Goal: Task Accomplishment & Management: Use online tool/utility

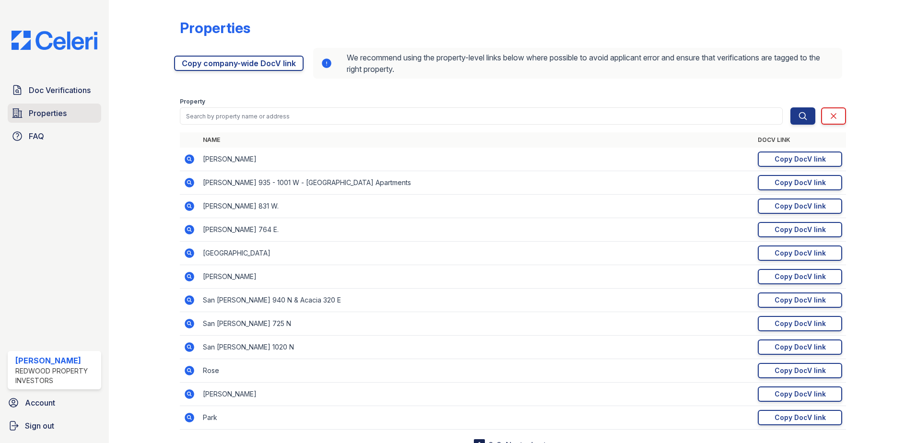
click at [37, 114] on span "Properties" at bounding box center [48, 113] width 38 height 12
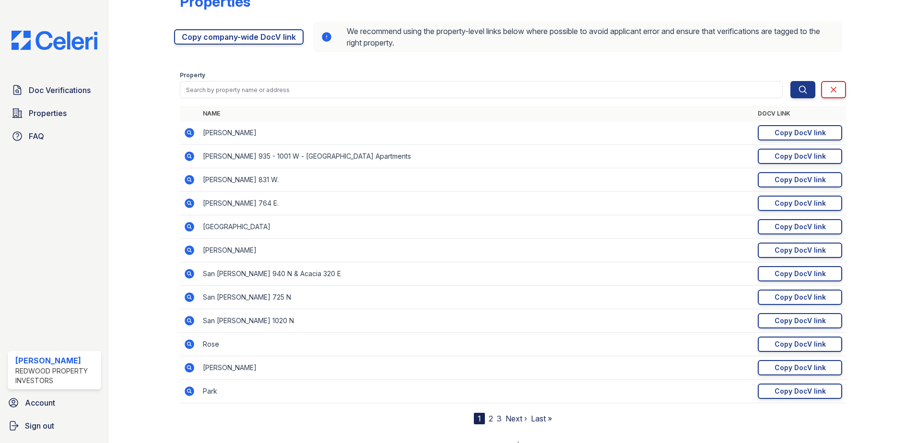
scroll to position [40, 0]
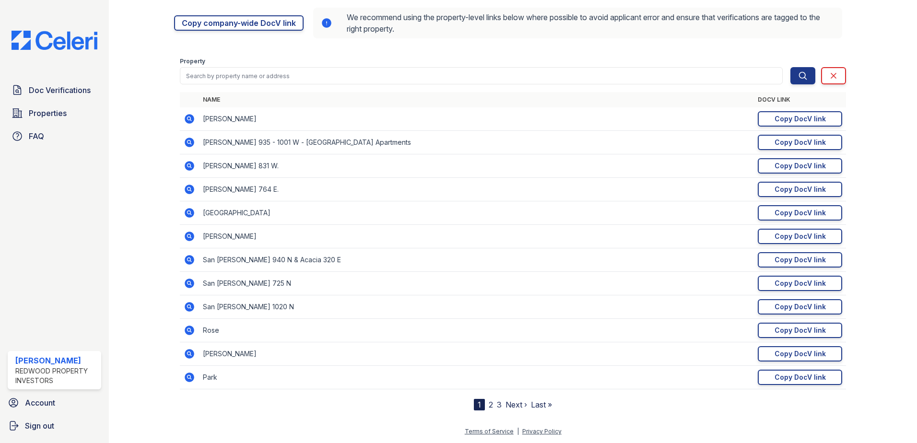
click at [497, 406] on link "3" at bounding box center [499, 405] width 5 height 10
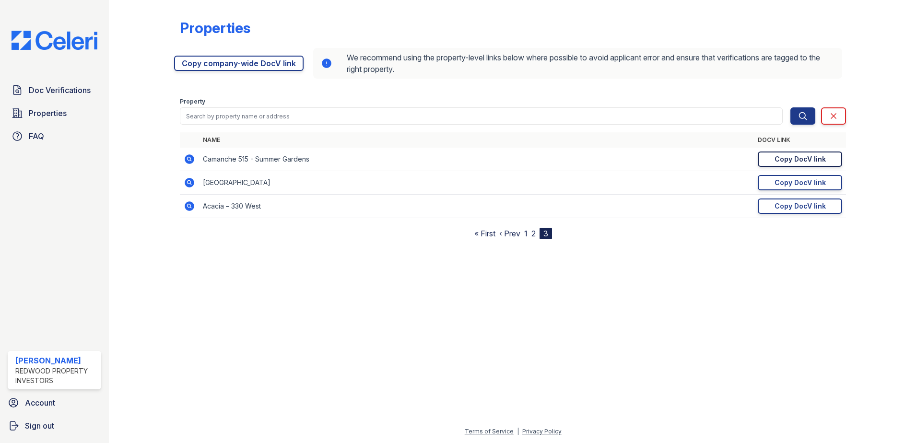
click at [812, 158] on div "Copy DocV link" at bounding box center [800, 159] width 51 height 10
click at [780, 159] on div "Copy DocV link" at bounding box center [800, 159] width 51 height 10
click at [806, 159] on div "Copy DocV link" at bounding box center [800, 159] width 51 height 10
click at [532, 234] on link "2" at bounding box center [533, 234] width 4 height 10
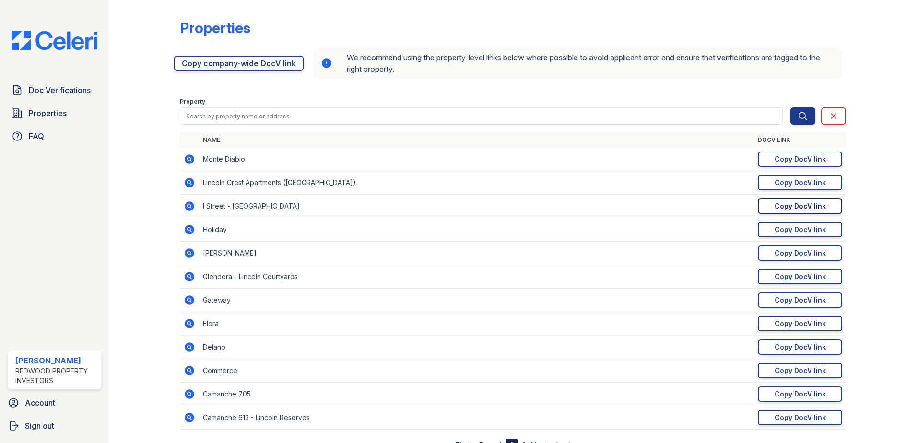
click at [798, 203] on div "Copy DocV link" at bounding box center [800, 206] width 51 height 10
click at [59, 95] on span "Doc Verifications" at bounding box center [60, 90] width 62 height 12
